Goal: Task Accomplishment & Management: Manage account settings

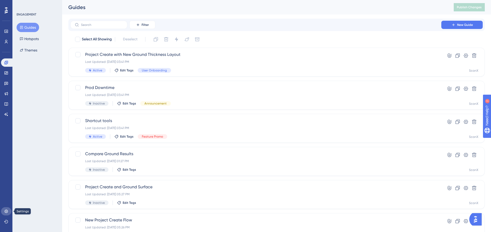
click at [8, 210] on icon at bounding box center [6, 211] width 4 height 4
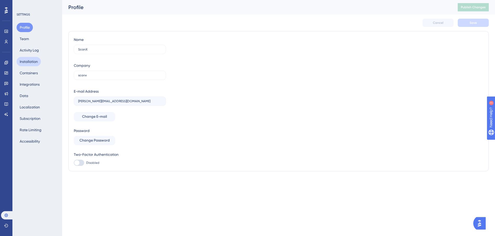
click at [37, 65] on button "Installation" at bounding box center [29, 61] width 24 height 9
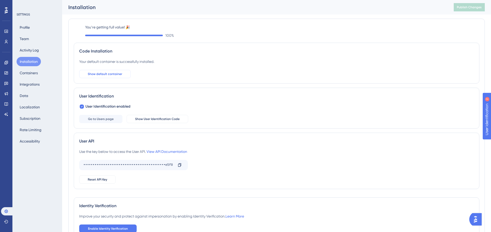
click at [111, 71] on button "Show default container" at bounding box center [105, 74] width 52 height 8
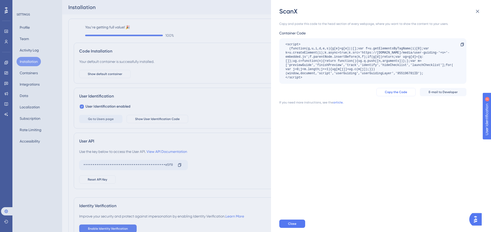
click at [409, 95] on button "Copy the Code" at bounding box center [395, 92] width 39 height 8
click at [376, 127] on div "Copy and paste this code to the head section of every webpage, where you want t…" at bounding box center [383, 116] width 209 height 200
click at [224, 108] on div "ScanX Copy and paste this code to the head section of every webpage, where you …" at bounding box center [245, 116] width 491 height 232
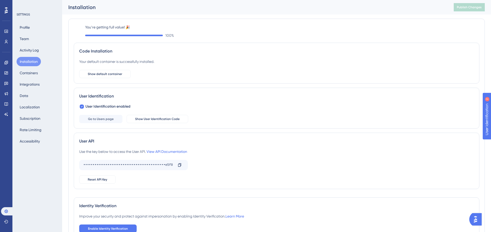
scroll to position [1, 0]
click at [35, 74] on button "Containers" at bounding box center [29, 72] width 24 height 9
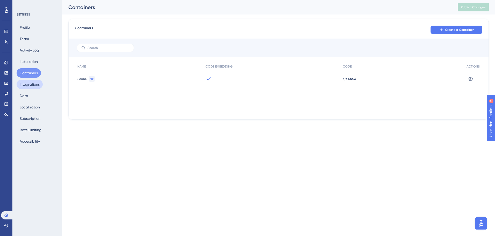
click at [34, 83] on button "Integrations" at bounding box center [30, 84] width 26 height 9
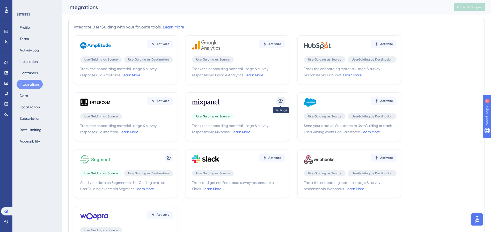
click at [281, 100] on icon at bounding box center [281, 101] width 4 height 4
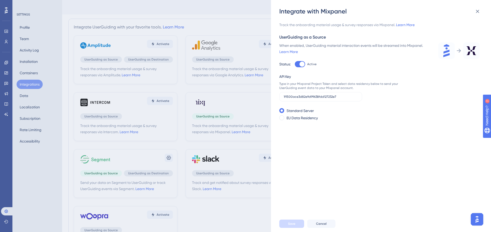
click at [261, 101] on div "Integrate with Mixpanel Track the onboarding material usage & survey responses …" at bounding box center [245, 116] width 491 height 232
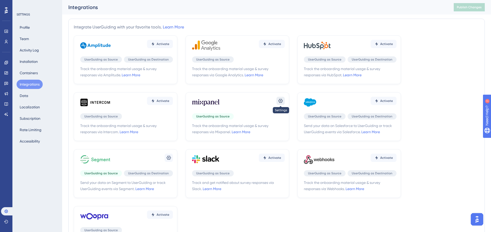
click at [280, 100] on icon at bounding box center [280, 100] width 5 height 5
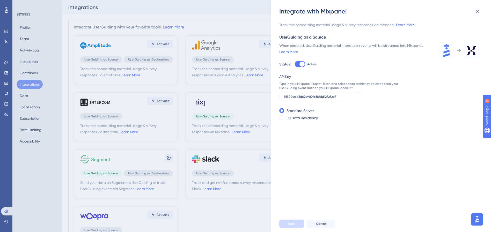
click at [263, 105] on div "Integrate with Mixpanel Track the onboarding material usage & survey responses …" at bounding box center [245, 116] width 491 height 232
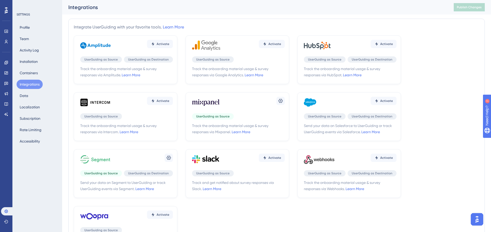
click at [199, 117] on span "UserGuiding as Source" at bounding box center [212, 116] width 33 height 4
click at [171, 156] on icon at bounding box center [168, 157] width 5 height 5
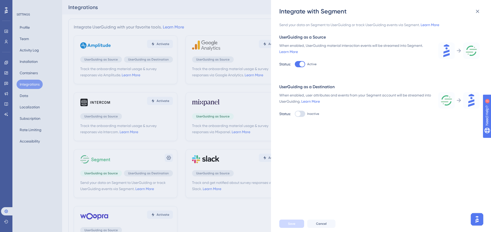
click at [149, 117] on div "Integrate with Segment Send your data on Segment to UserGuiding or track UserGu…" at bounding box center [245, 116] width 491 height 232
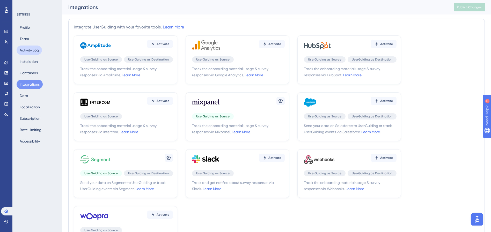
click at [33, 48] on button "Activity Log" at bounding box center [29, 50] width 25 height 9
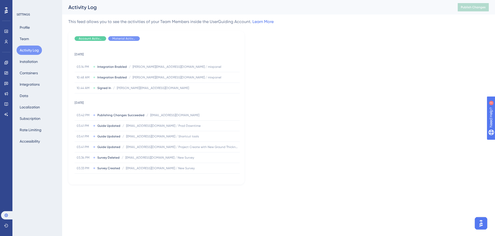
click at [34, 36] on div "Profile Team Activity Log Installation Containers Integrations Data Localizatio…" at bounding box center [38, 84] width 42 height 123
click at [23, 39] on button "Team" at bounding box center [25, 38] width 16 height 9
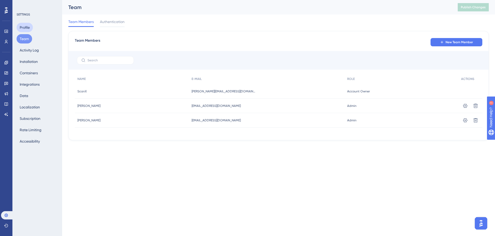
click at [27, 29] on button "Profile" at bounding box center [25, 27] width 16 height 9
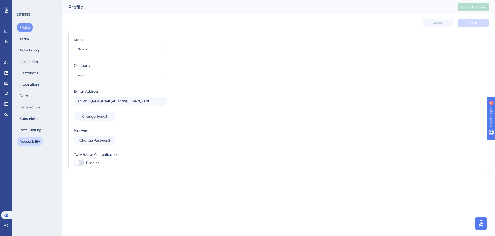
click at [36, 141] on button "Accessibility" at bounding box center [30, 141] width 26 height 9
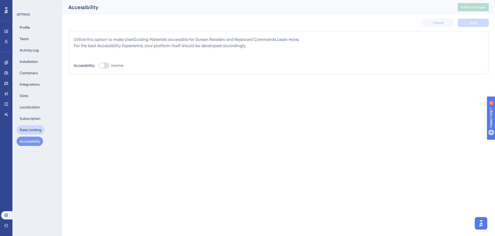
click at [36, 133] on button "Rate Limiting" at bounding box center [31, 129] width 28 height 9
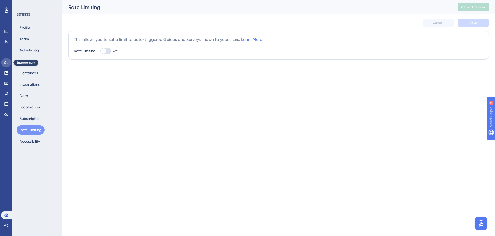
click at [6, 63] on icon at bounding box center [6, 63] width 4 height 4
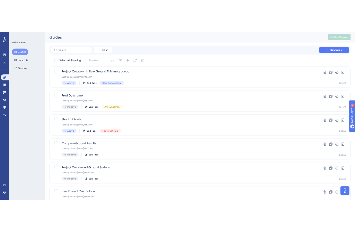
scroll to position [1, 0]
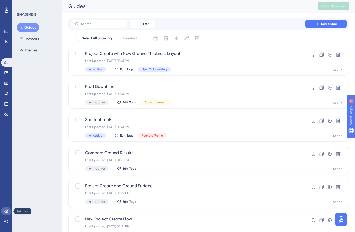
click at [7, 214] on link at bounding box center [6, 211] width 10 height 8
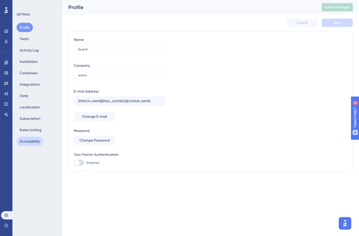
click at [32, 139] on button "Accessibility" at bounding box center [30, 141] width 26 height 9
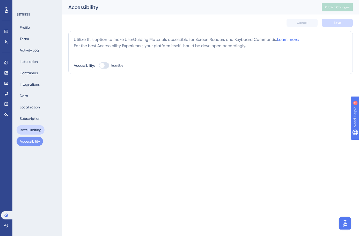
click at [33, 131] on button "Rate Limiting" at bounding box center [31, 129] width 28 height 9
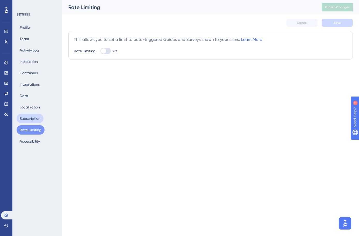
click at [34, 119] on button "Subscription" at bounding box center [30, 118] width 27 height 9
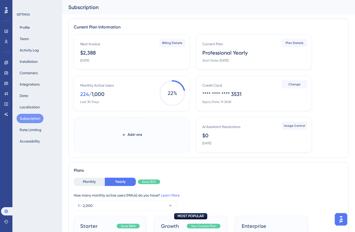
click at [45, 107] on div "Profile Team Activity Log Installation Containers Integrations Data Localizatio…" at bounding box center [38, 84] width 42 height 123
click at [39, 107] on button "Localization" at bounding box center [30, 107] width 26 height 9
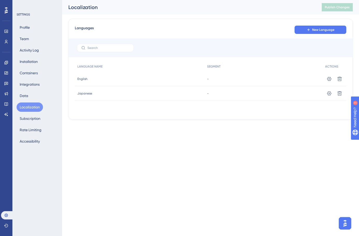
click at [32, 97] on div "Profile Team Activity Log Installation Containers Integrations Data Localizatio…" at bounding box center [38, 84] width 42 height 123
click at [25, 96] on button "Data" at bounding box center [24, 95] width 15 height 9
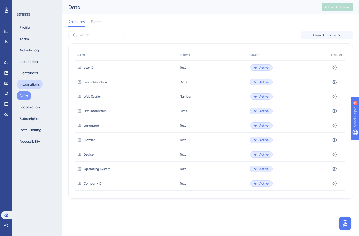
click at [29, 85] on button "Integrations" at bounding box center [30, 84] width 26 height 9
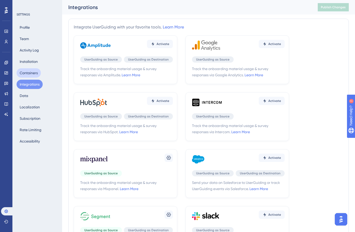
click at [28, 73] on button "Containers" at bounding box center [29, 72] width 24 height 9
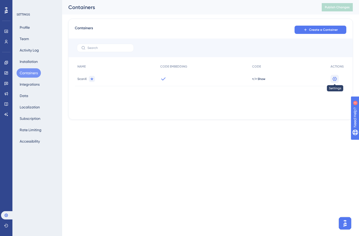
click at [335, 78] on icon at bounding box center [335, 79] width 4 height 4
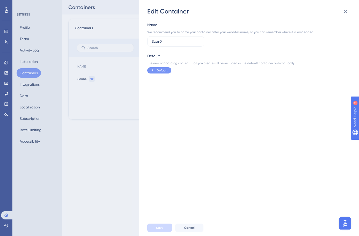
click at [299, 81] on div "Name We recommend you to name your container after your websites name, so you c…" at bounding box center [251, 118] width 209 height 204
click at [101, 93] on div "Edit Container Name We recommend you to name your container after your websites…" at bounding box center [179, 118] width 359 height 236
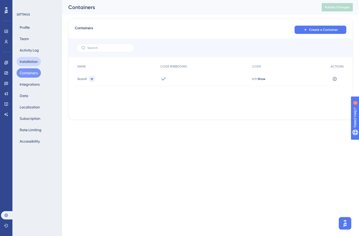
click at [26, 62] on button "Installation" at bounding box center [29, 61] width 24 height 9
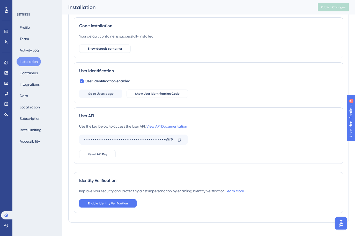
scroll to position [37, 0]
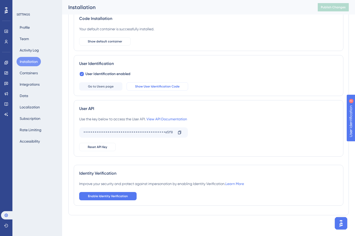
click at [153, 88] on span "Show User Identification Code" at bounding box center [157, 86] width 45 height 4
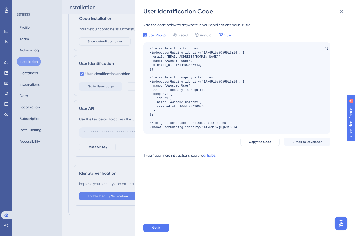
click at [226, 36] on span "Vue" at bounding box center [227, 35] width 6 height 6
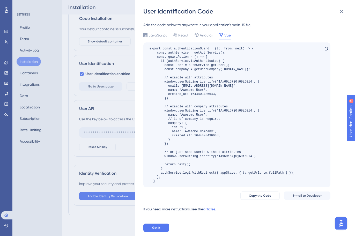
click at [106, 41] on div "User Identification Code Add the code below to anywhere in your application’s m…" at bounding box center [177, 118] width 355 height 236
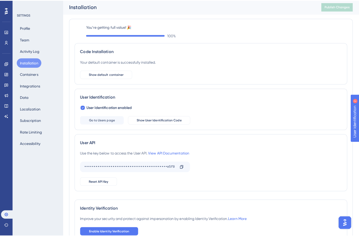
scroll to position [0, 0]
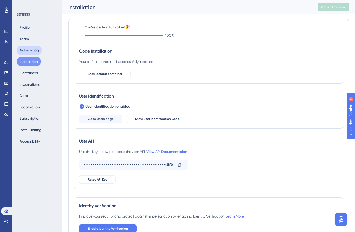
click at [34, 50] on button "Activity Log" at bounding box center [29, 50] width 25 height 9
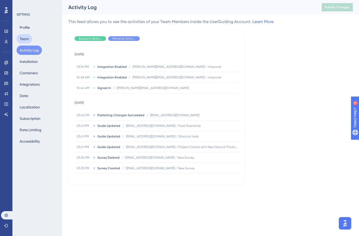
click at [29, 40] on button "Team" at bounding box center [25, 38] width 16 height 9
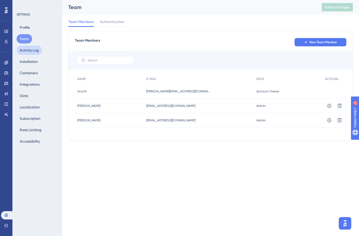
click at [28, 49] on button "Activity Log" at bounding box center [29, 50] width 25 height 9
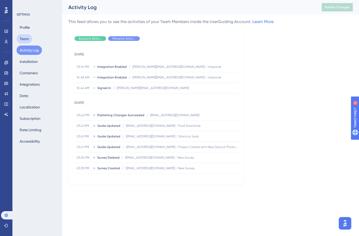
click at [26, 41] on button "Team" at bounding box center [25, 38] width 16 height 9
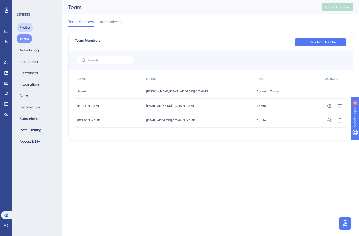
click at [27, 28] on button "Profile" at bounding box center [25, 27] width 16 height 9
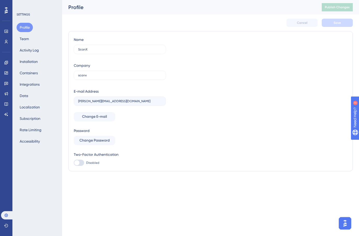
click at [42, 186] on div "SETTINGS Profile Team Activity Log Installation Containers Integrations Data Lo…" at bounding box center [37, 118] width 50 height 236
click at [32, 66] on div "Profile Team Activity Log Installation Containers Integrations Data Localizatio…" at bounding box center [38, 84] width 42 height 123
click at [32, 61] on button "Installation" at bounding box center [29, 61] width 24 height 9
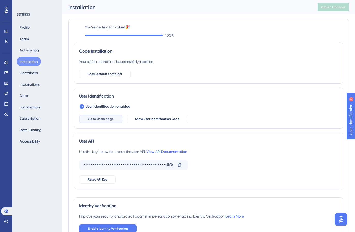
click at [108, 121] on span "Go to Users page" at bounding box center [101, 119] width 26 height 4
click at [145, 120] on span "Show User Identification Code" at bounding box center [157, 119] width 45 height 4
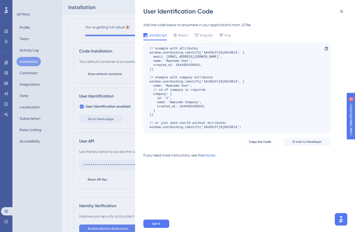
click at [121, 120] on div "User Identification Code Add the code below to anywhere in your application’s m…" at bounding box center [177, 116] width 355 height 232
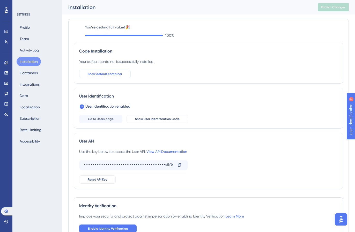
click at [110, 75] on span "Show default container" at bounding box center [105, 74] width 34 height 4
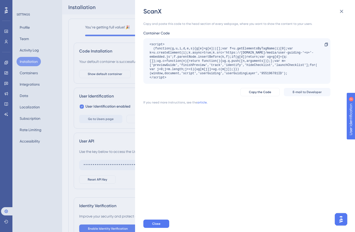
click at [110, 74] on div "ScanX Copy and paste this code to the head section of every webpage, where you …" at bounding box center [177, 116] width 355 height 232
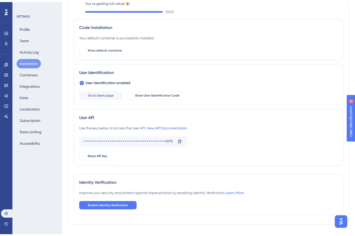
scroll to position [37, 0]
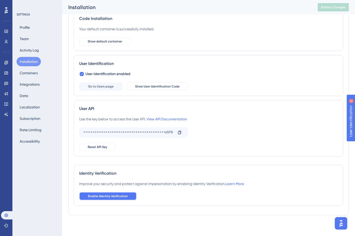
click at [112, 197] on span "Enable Identity Verification" at bounding box center [108, 196] width 40 height 4
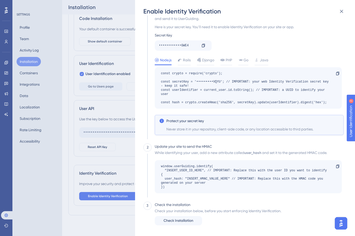
scroll to position [20, 0]
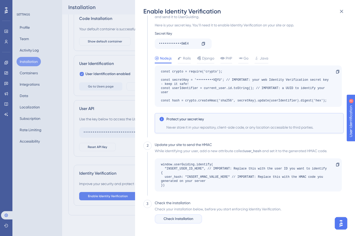
click at [185, 221] on span "Check Installation" at bounding box center [179, 219] width 30 height 6
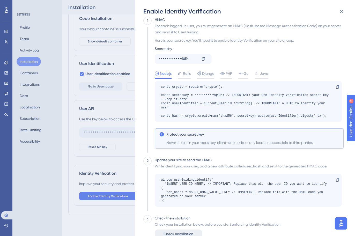
scroll to position [0, 0]
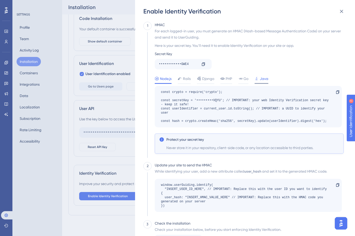
click at [260, 80] on div "Java" at bounding box center [262, 79] width 14 height 6
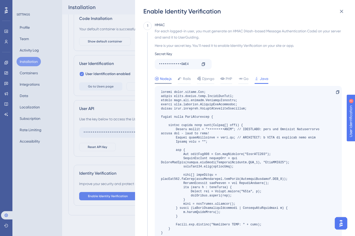
click at [161, 79] on span "Node.js" at bounding box center [166, 79] width 12 height 6
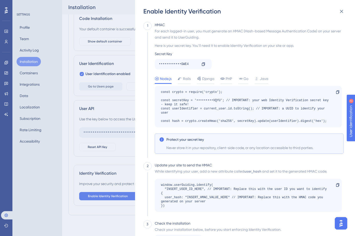
click at [179, 65] on div "••••••••••••GWE4" at bounding box center [178, 64] width 38 height 8
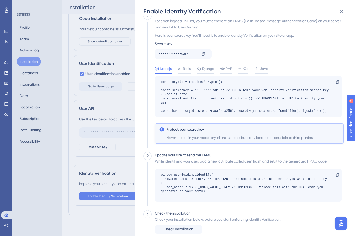
scroll to position [52, 0]
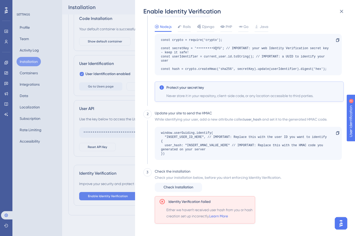
click at [255, 189] on div "Check your installation below, before you start enforcing Identity Verification…" at bounding box center [218, 184] width 127 height 18
click at [342, 223] on img "Open AI Assistant Launcher" at bounding box center [341, 223] width 9 height 9
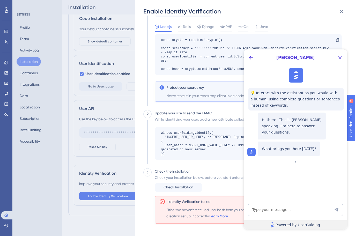
scroll to position [0, 0]
click at [308, 204] on textarea "AI Assistant Text Input" at bounding box center [295, 210] width 95 height 12
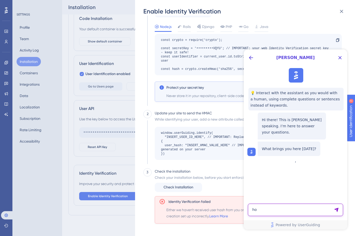
type textarea "h"
paste textarea "Access to XMLHttpRequest at 'https://user.userguiding.com/sdk/identify' from or…"
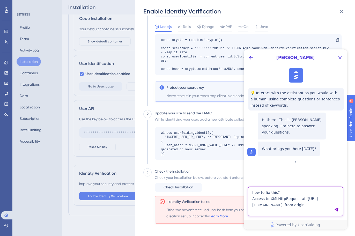
type textarea "how to fix this? Access to XMLHttpRequest at 'https://user.userguiding.com/sdk/…"
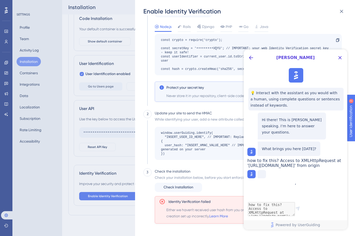
scroll to position [5, 0]
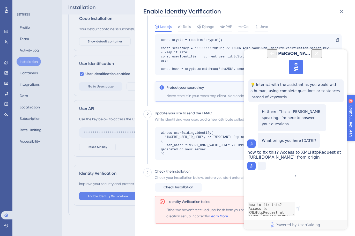
drag, startPoint x: 368, startPoint y: 145, endPoint x: 697, endPoint y: 260, distance: 348.1
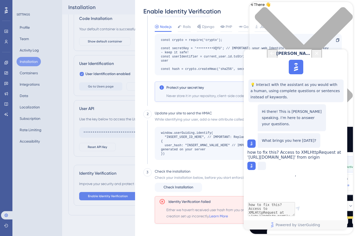
click at [320, 56] on icon "Close Button" at bounding box center [317, 53] width 6 height 6
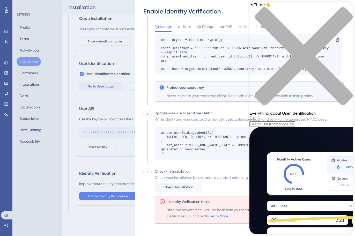
scroll to position [20, 0]
click at [342, 11] on div "close resource center" at bounding box center [302, 59] width 104 height 104
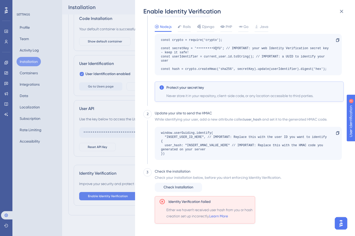
click at [339, 222] on img "Open AI Assistant Launcher" at bounding box center [341, 223] width 9 height 9
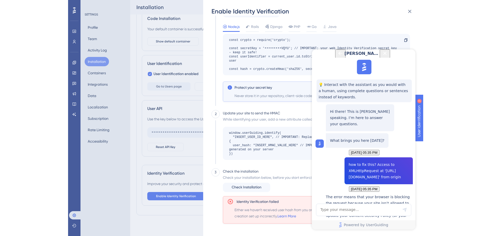
scroll to position [112, 0]
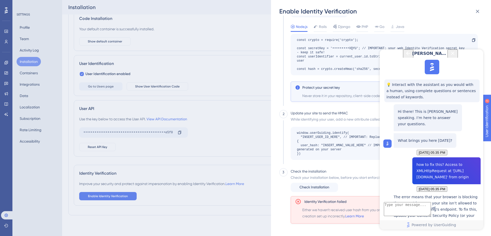
click at [455, 55] on icon "Close Button" at bounding box center [452, 53] width 3 height 3
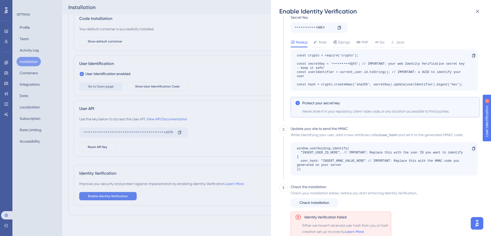
scroll to position [0, 0]
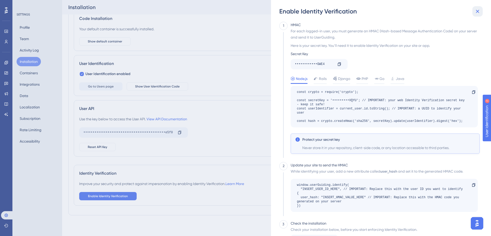
click at [476, 10] on icon at bounding box center [478, 11] width 6 height 6
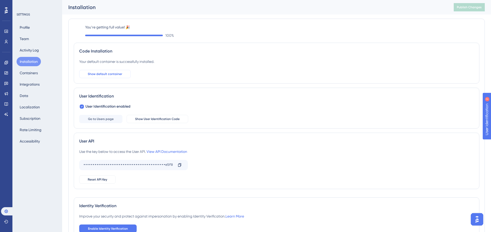
click at [111, 74] on span "Show default container" at bounding box center [105, 74] width 34 height 4
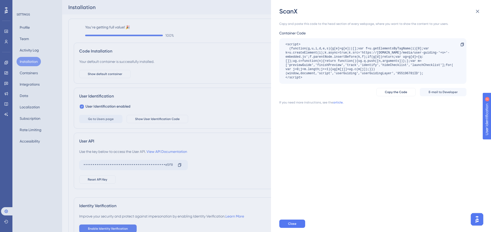
click at [322, 57] on div "<script> (function(g,u,i,d,e,s){g[e]=g[e]||[];var f=u.getElementsByTagName(i)[0…" at bounding box center [371, 60] width 170 height 37
click at [390, 88] on div "Copy and paste this code to the head section of every webpage, where you want t…" at bounding box center [372, 63] width 187 height 83
click at [389, 92] on span "Copy the Code" at bounding box center [396, 92] width 22 height 4
drag, startPoint x: 235, startPoint y: 99, endPoint x: 232, endPoint y: 99, distance: 3.2
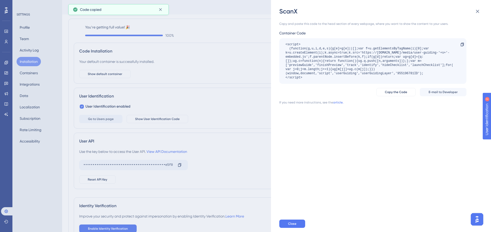
click at [235, 99] on div "ScanX Copy and paste this code to the head section of every webpage, where you …" at bounding box center [245, 116] width 491 height 232
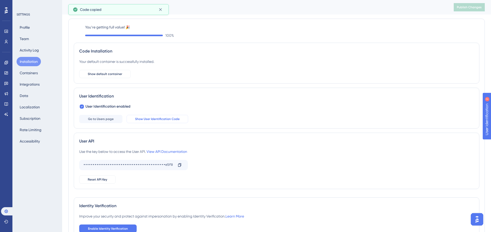
click at [163, 117] on span "Show User Identification Code" at bounding box center [157, 119] width 45 height 4
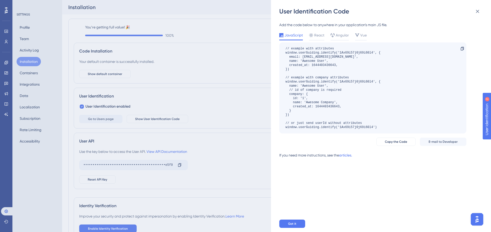
click at [172, 103] on div "User Identification Code Add the code below to anywhere in your application’s m…" at bounding box center [245, 116] width 491 height 232
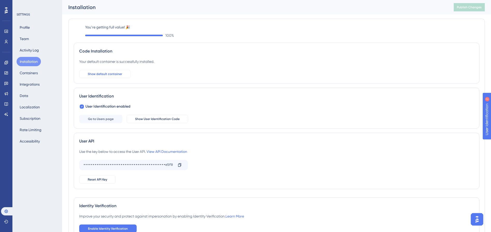
click at [119, 73] on span "Show default container" at bounding box center [105, 74] width 34 height 4
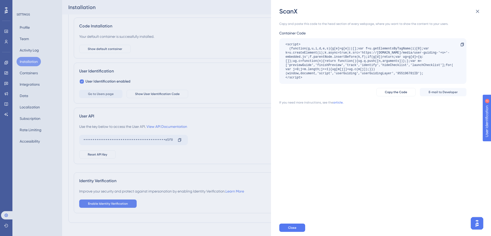
scroll to position [37, 0]
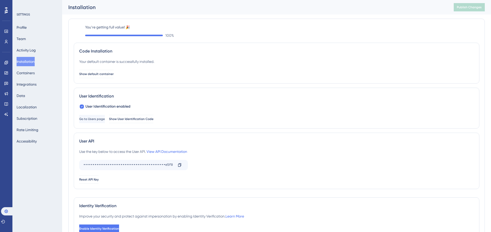
click at [170, 90] on div "User Identification User Identification enabled Go to Users page Show User Iden…" at bounding box center [277, 108] width 406 height 41
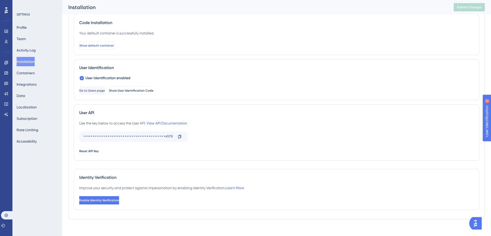
click at [102, 47] on span "Show default container" at bounding box center [96, 46] width 34 height 4
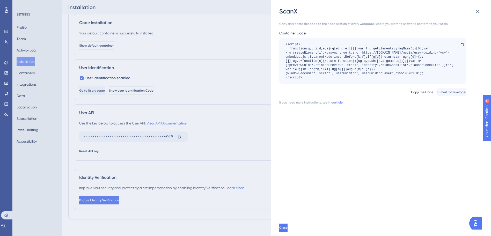
click at [93, 50] on div "ScanX Copy and paste this code to the head section of every webpage, where you …" at bounding box center [245, 118] width 491 height 236
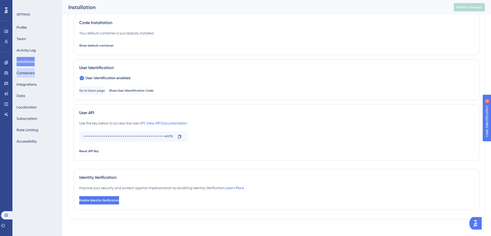
click at [33, 71] on button "Containers" at bounding box center [26, 72] width 18 height 9
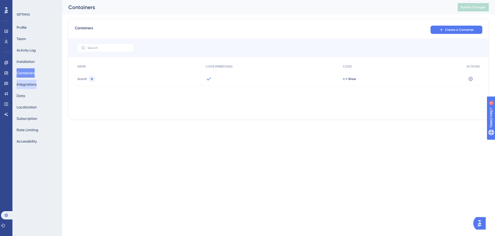
click at [31, 85] on button "Integrations" at bounding box center [27, 84] width 20 height 9
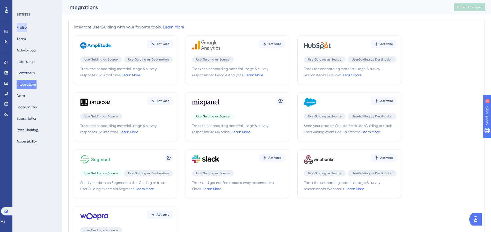
click at [26, 26] on button "Profile" at bounding box center [22, 27] width 10 height 9
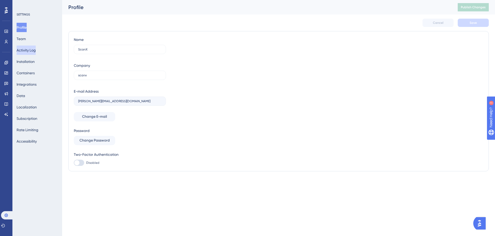
click at [24, 53] on button "Activity Log" at bounding box center [26, 50] width 19 height 9
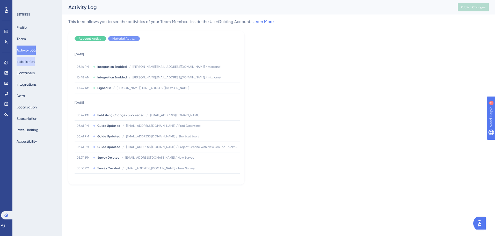
click at [25, 60] on button "Installation" at bounding box center [26, 61] width 18 height 9
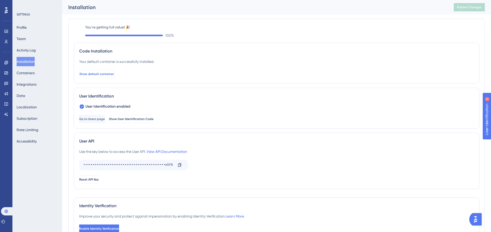
click at [107, 74] on span "Show default container" at bounding box center [96, 74] width 34 height 4
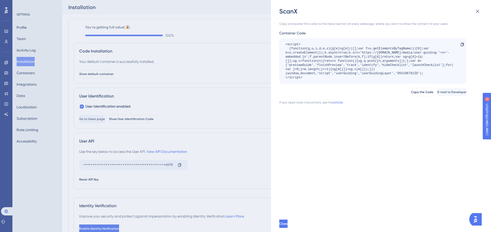
click at [163, 96] on div "ScanX Copy and paste this code to the head section of every webpage, where you …" at bounding box center [245, 116] width 491 height 232
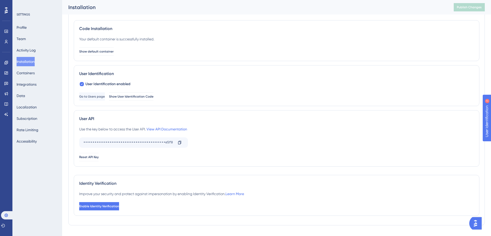
scroll to position [37, 0]
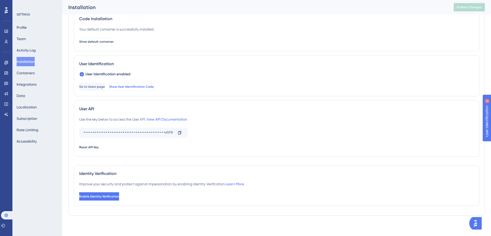
click at [148, 86] on span "Show User Identification Code" at bounding box center [131, 87] width 45 height 4
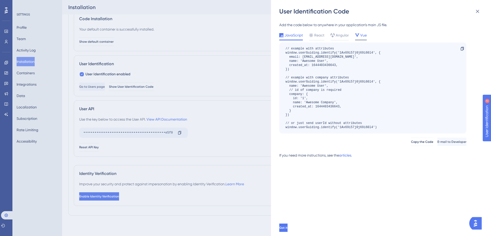
click at [358, 35] on icon at bounding box center [357, 35] width 4 height 4
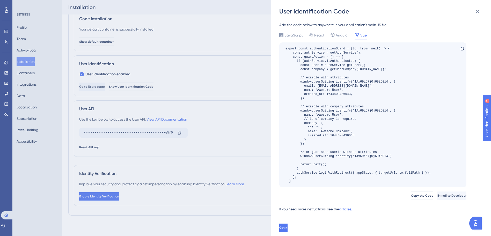
scroll to position [37, 0]
click at [260, 74] on div "User Identification Code Add the code below to anywhere in your application’s m…" at bounding box center [245, 118] width 491 height 236
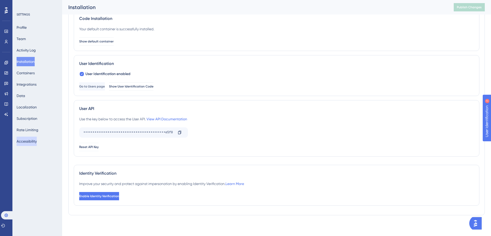
click at [31, 142] on button "Accessibility" at bounding box center [27, 141] width 20 height 9
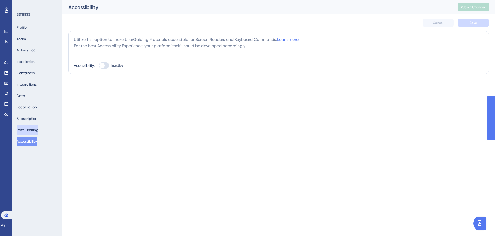
click at [32, 132] on button "Rate Limiting" at bounding box center [28, 129] width 22 height 9
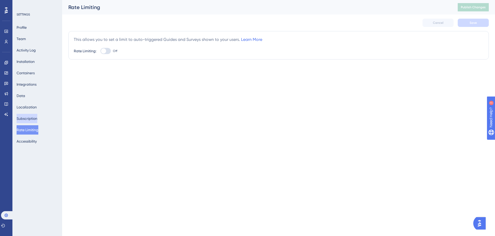
click at [30, 120] on button "Subscription" at bounding box center [27, 118] width 21 height 9
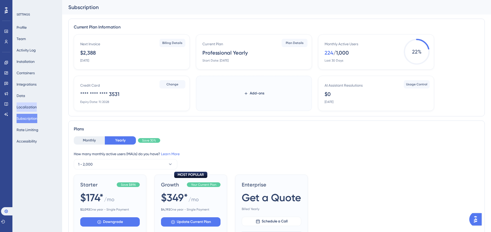
click at [31, 106] on button "Localization" at bounding box center [27, 107] width 20 height 9
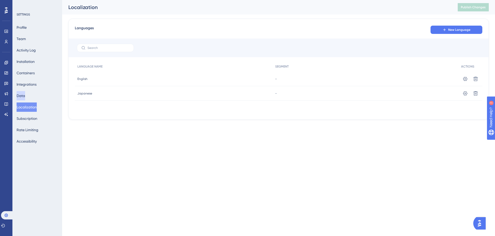
click at [25, 97] on button "Data" at bounding box center [21, 95] width 9 height 9
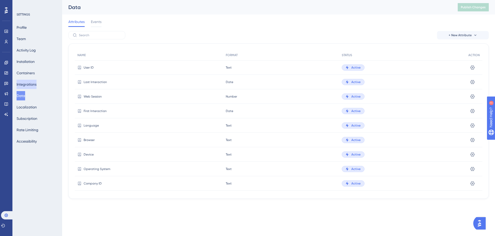
click at [32, 85] on button "Integrations" at bounding box center [27, 84] width 20 height 9
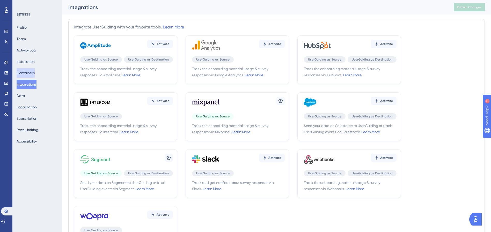
click at [33, 73] on button "Containers" at bounding box center [26, 72] width 18 height 9
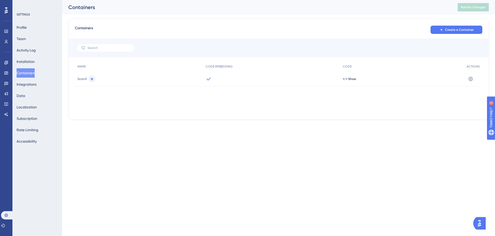
click at [201, 82] on div "ScanX" at bounding box center [139, 79] width 128 height 15
click at [346, 78] on span "</> Show" at bounding box center [349, 79] width 13 height 4
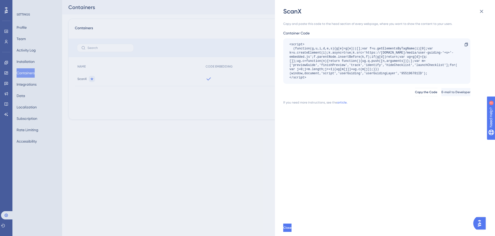
click at [98, 153] on div "ScanX Copy and paste this code to the head section of every webpage, where you …" at bounding box center [247, 118] width 495 height 236
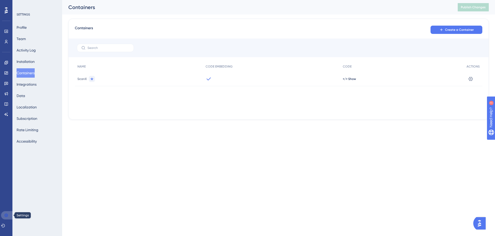
click at [6, 215] on icon at bounding box center [5, 215] width 3 height 3
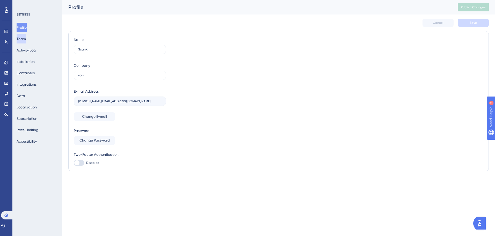
click at [23, 41] on button "Team" at bounding box center [21, 38] width 9 height 9
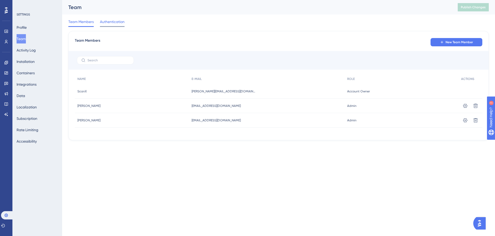
click at [111, 21] on span "Authentication" at bounding box center [112, 22] width 25 height 6
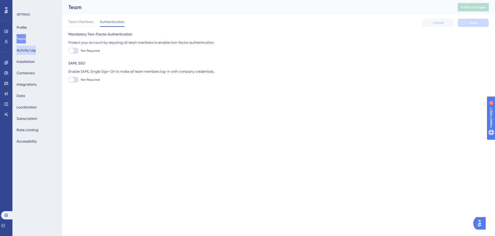
click at [32, 54] on button "Activity Log" at bounding box center [26, 50] width 19 height 9
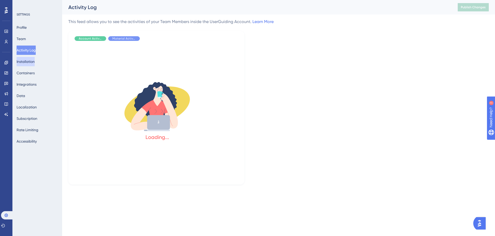
click at [30, 63] on button "Installation" at bounding box center [26, 61] width 18 height 9
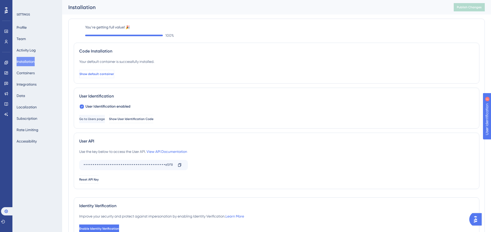
click at [84, 74] on button "Show default container" at bounding box center [96, 74] width 35 height 8
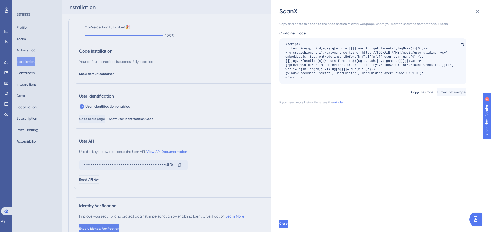
click at [33, 75] on div "ScanX Copy and paste this code to the head section of every webpage, where you …" at bounding box center [245, 116] width 491 height 232
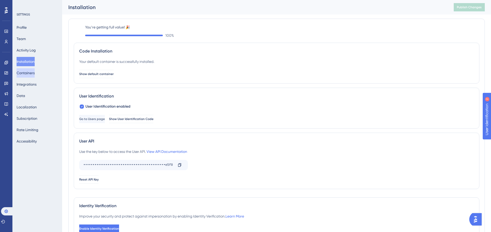
click at [33, 75] on button "Containers" at bounding box center [26, 72] width 18 height 9
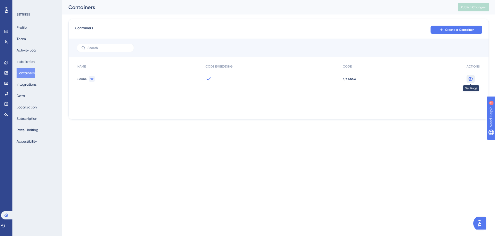
click at [470, 79] on icon at bounding box center [470, 78] width 5 height 5
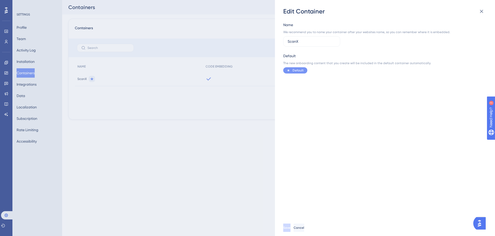
click at [217, 98] on div "Edit Container Name We recommend you to name your container after your websites…" at bounding box center [247, 118] width 495 height 236
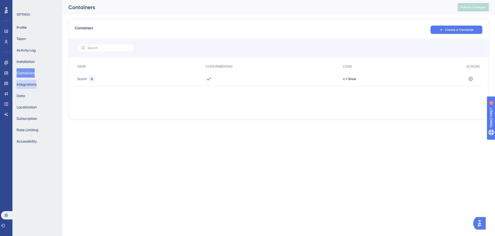
click at [25, 88] on button "Integrations" at bounding box center [27, 84] width 20 height 9
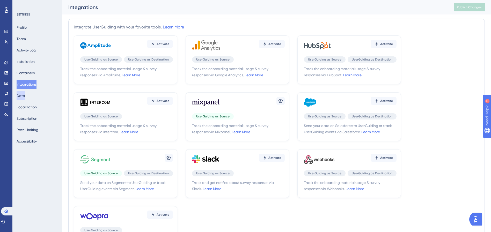
click at [25, 100] on button "Data" at bounding box center [21, 95] width 9 height 9
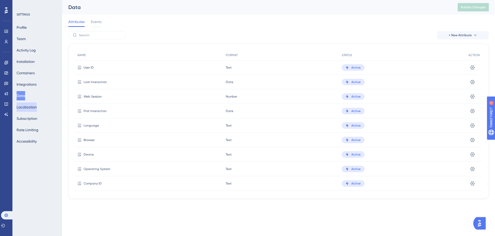
click at [30, 108] on button "Localization" at bounding box center [27, 107] width 20 height 9
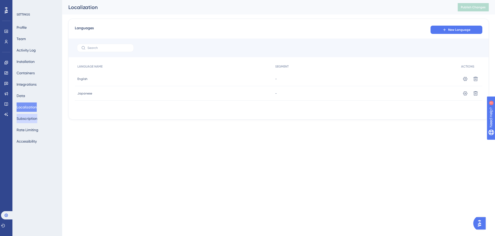
click at [31, 115] on button "Subscription" at bounding box center [27, 118] width 21 height 9
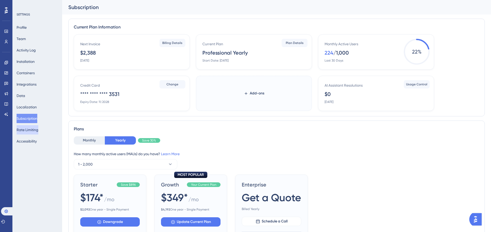
click at [29, 132] on button "Rate Limiting" at bounding box center [28, 129] width 22 height 9
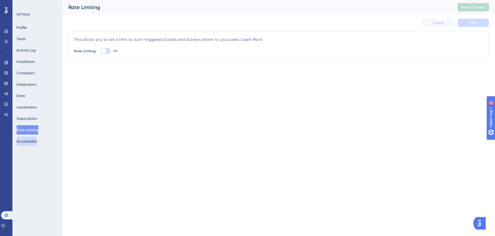
click at [28, 141] on button "Accessibility" at bounding box center [27, 141] width 20 height 9
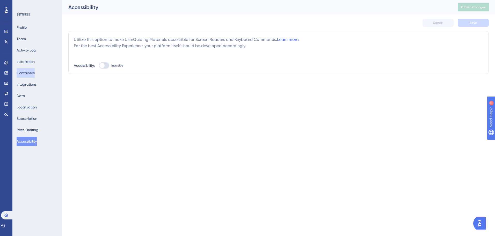
click at [34, 72] on button "Containers" at bounding box center [26, 72] width 18 height 9
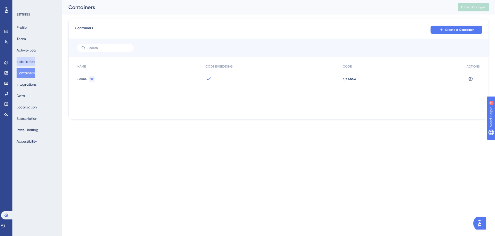
click at [35, 62] on button "Installation" at bounding box center [26, 61] width 18 height 9
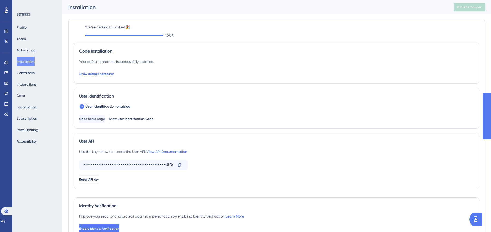
click at [99, 74] on span "Show default container" at bounding box center [96, 74] width 34 height 4
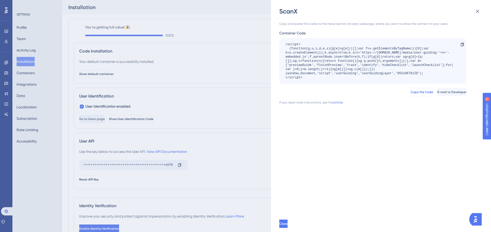
click at [411, 93] on button "Copy the Code" at bounding box center [422, 92] width 23 height 8
click at [357, 114] on div "Copy and paste this code to the head section of every webpage, where you want t…" at bounding box center [383, 116] width 209 height 200
